Goal: Subscribe to service/newsletter

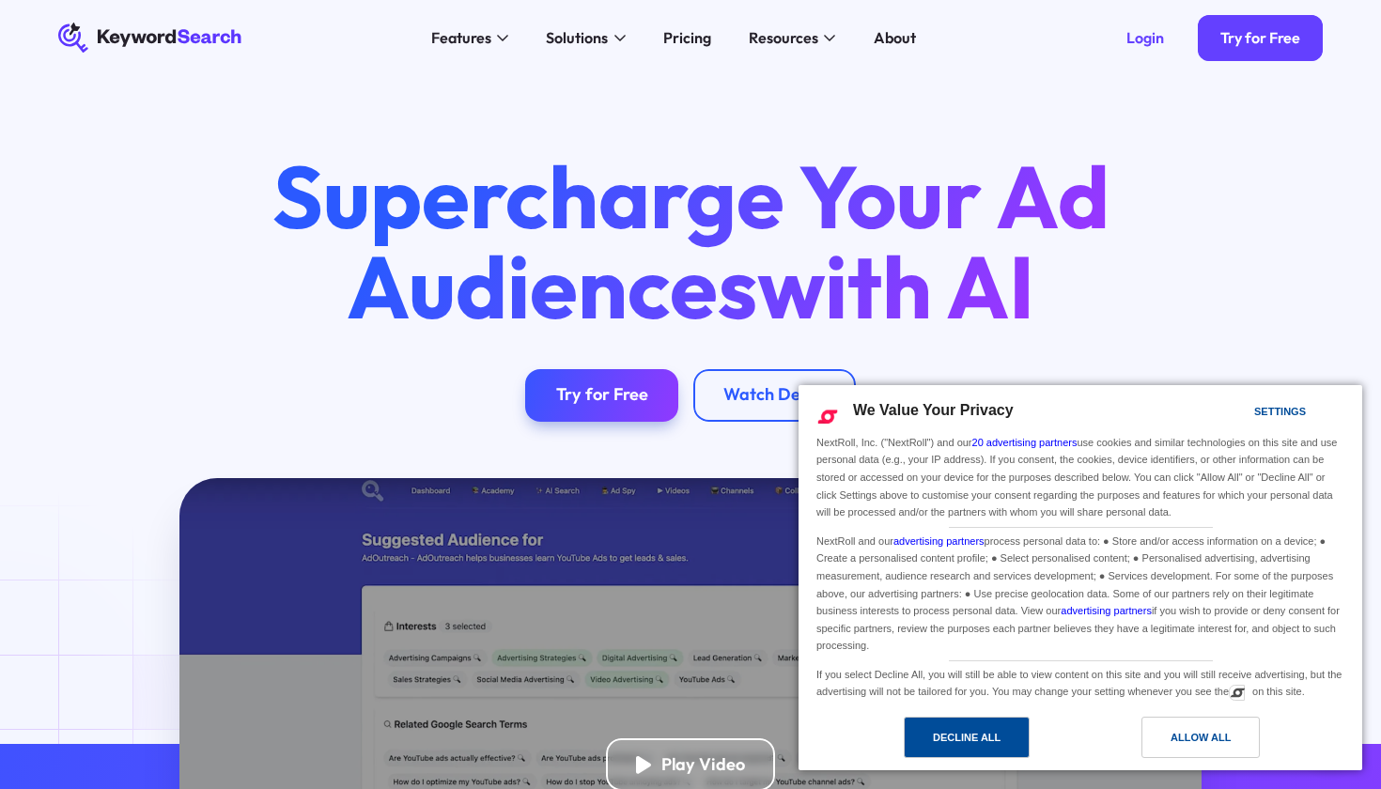
click at [953, 733] on div "Decline All" at bounding box center [967, 737] width 68 height 21
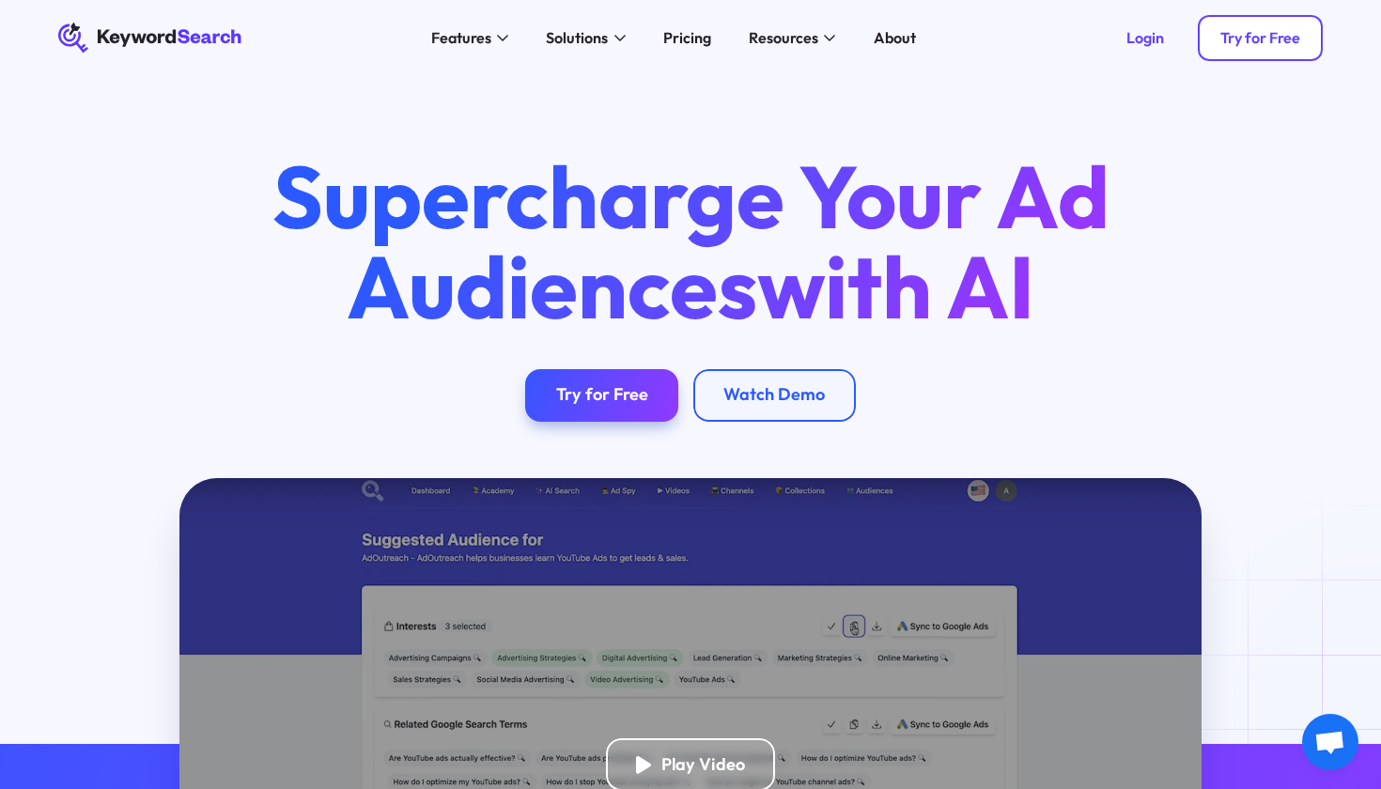
click at [1246, 38] on div "Try for Free" at bounding box center [1260, 37] width 80 height 19
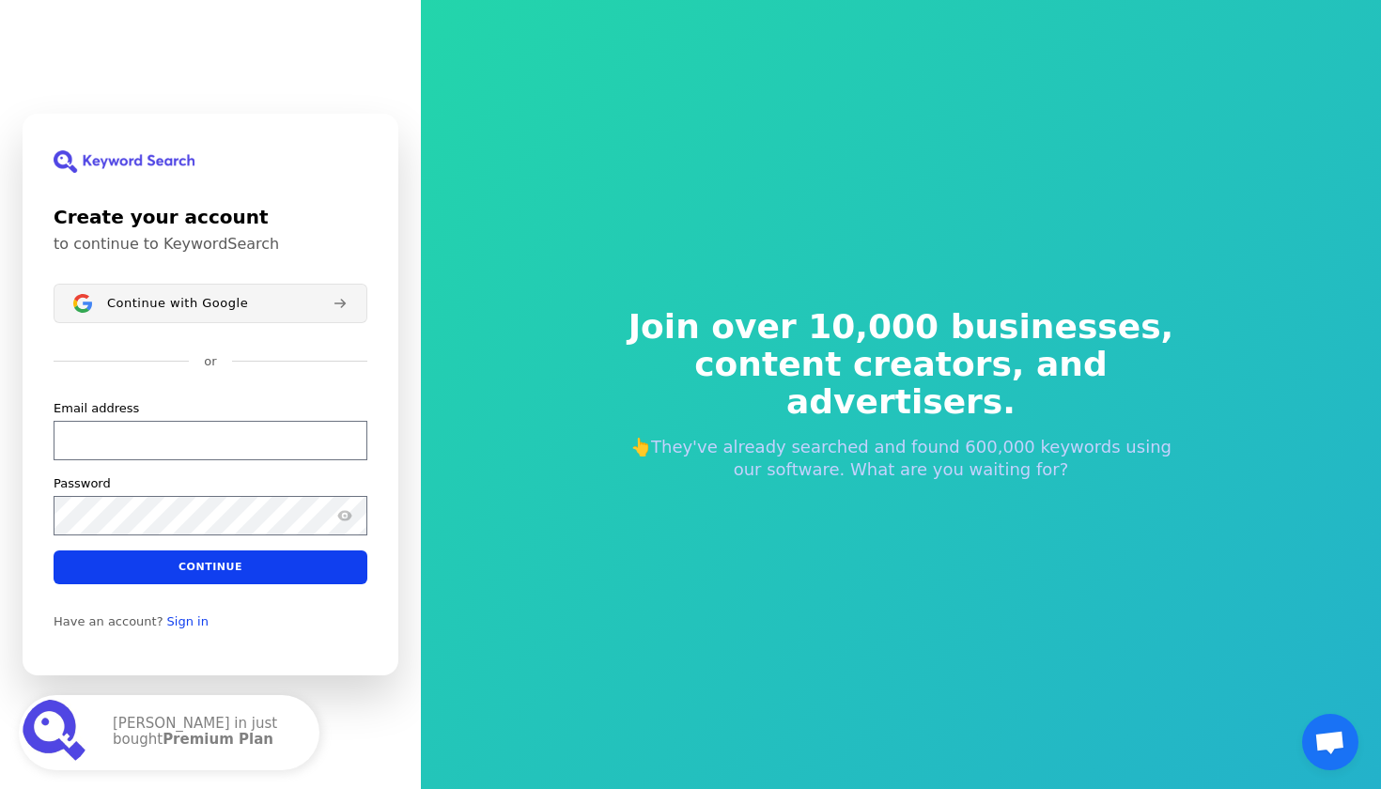
click at [233, 315] on button "Continue with Google" at bounding box center [211, 303] width 314 height 39
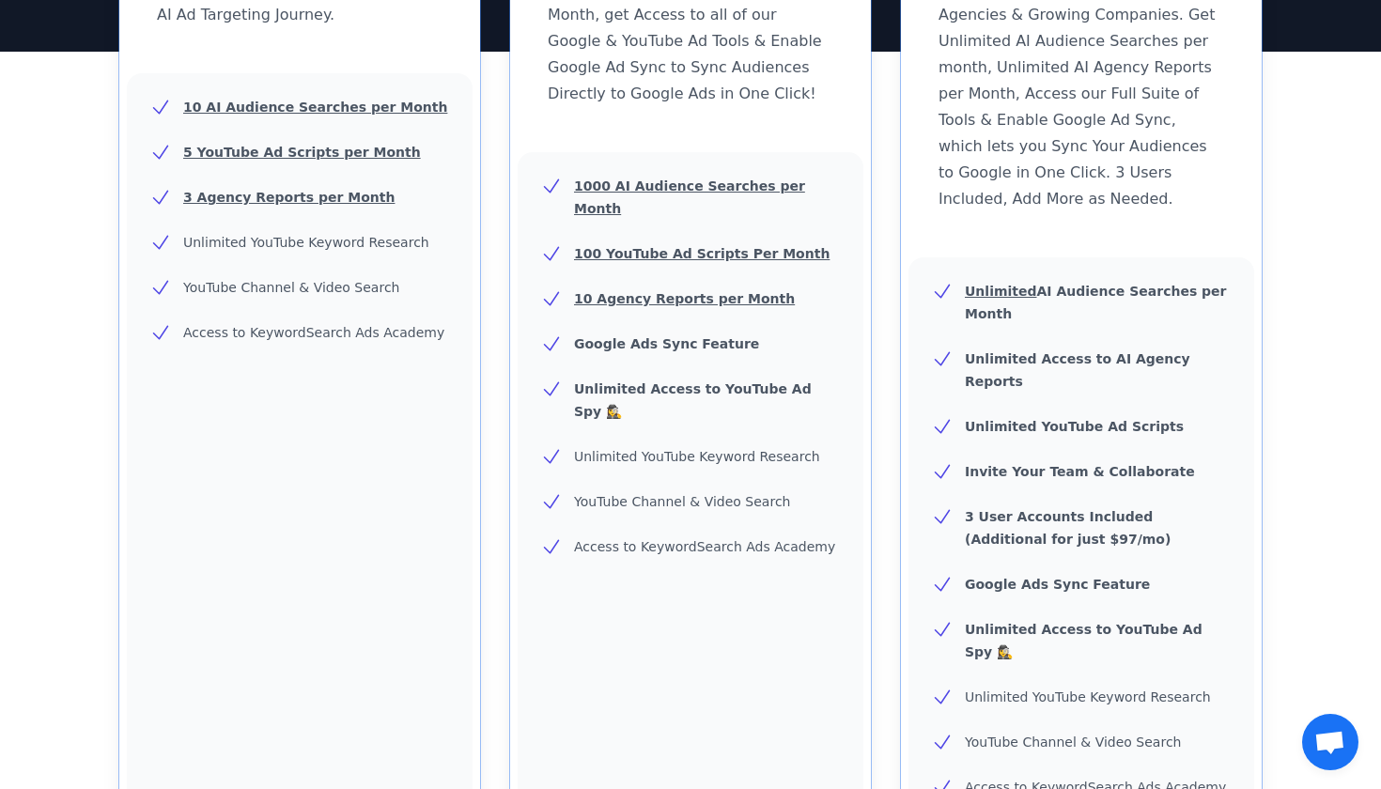
scroll to position [404, 0]
